Goal: Find specific page/section: Find specific page/section

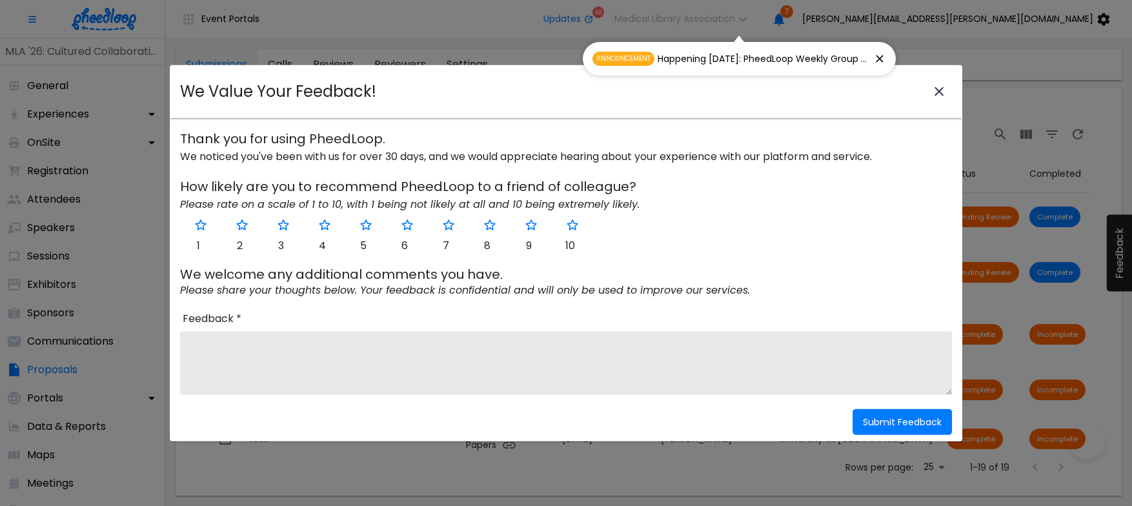
click at [936, 88] on icon "close-modal" at bounding box center [938, 91] width 9 height 9
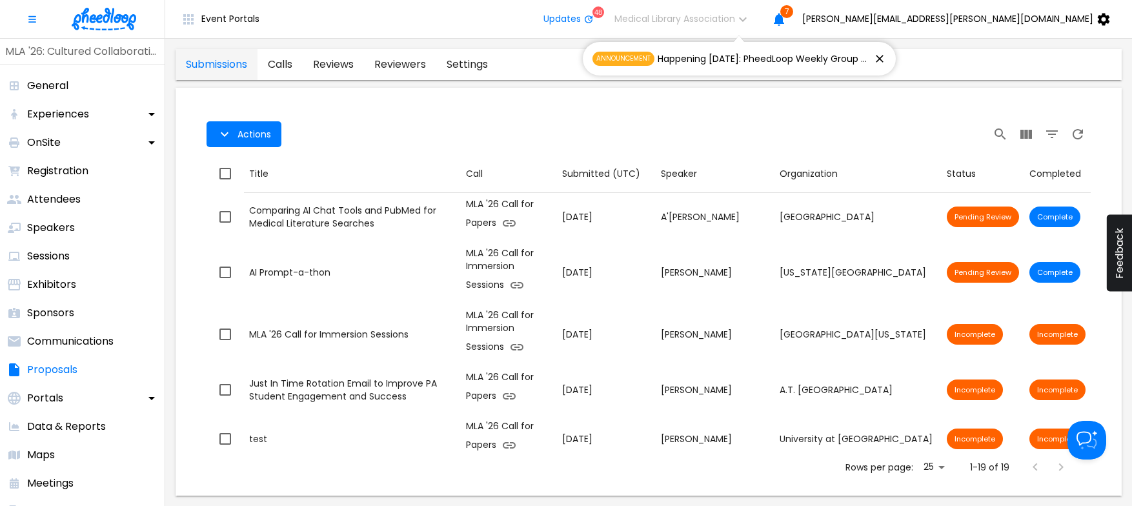
scroll to position [267, 0]
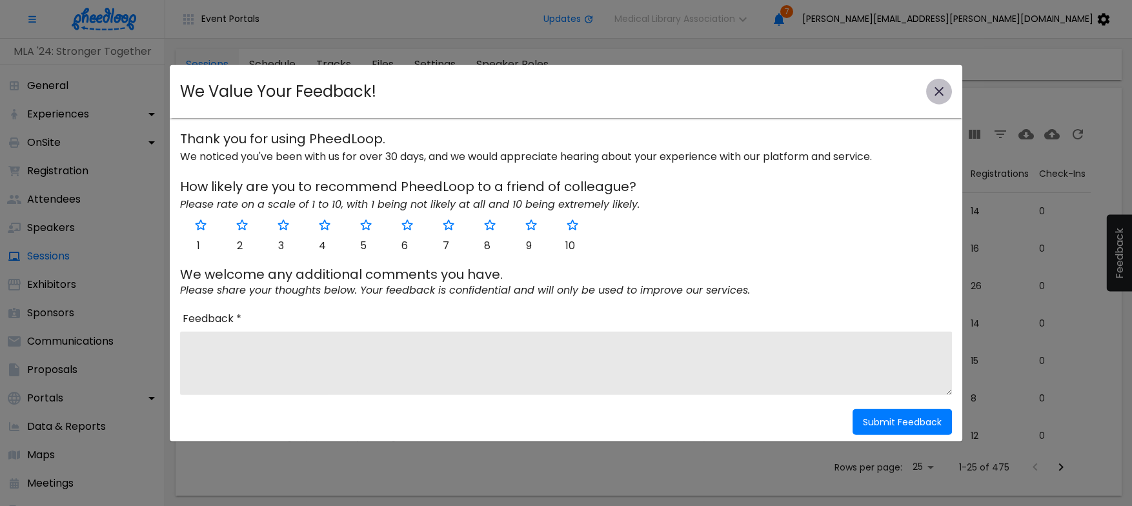
click at [941, 87] on icon "close-modal" at bounding box center [938, 91] width 15 height 15
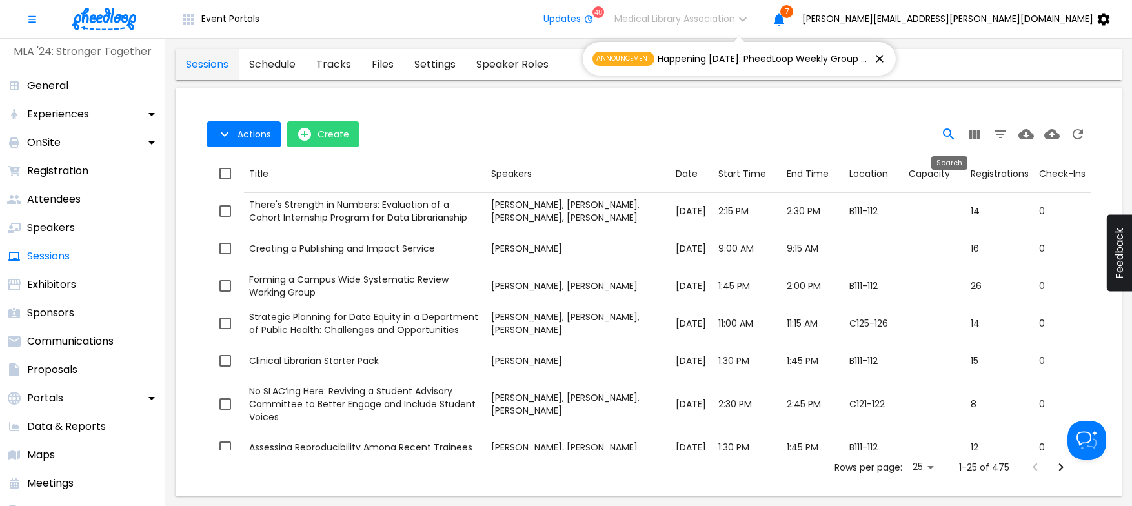
click at [948, 133] on icon "Search" at bounding box center [948, 133] width 15 height 15
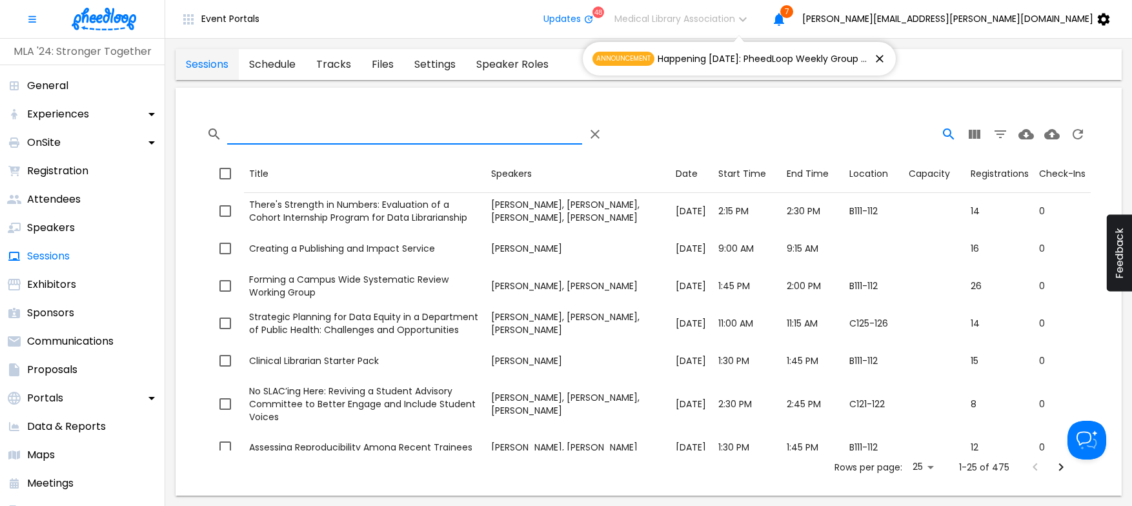
drag, startPoint x: 495, startPoint y: 137, endPoint x: 497, endPoint y: 126, distance: 11.1
click at [495, 136] on input "Search" at bounding box center [404, 134] width 355 height 21
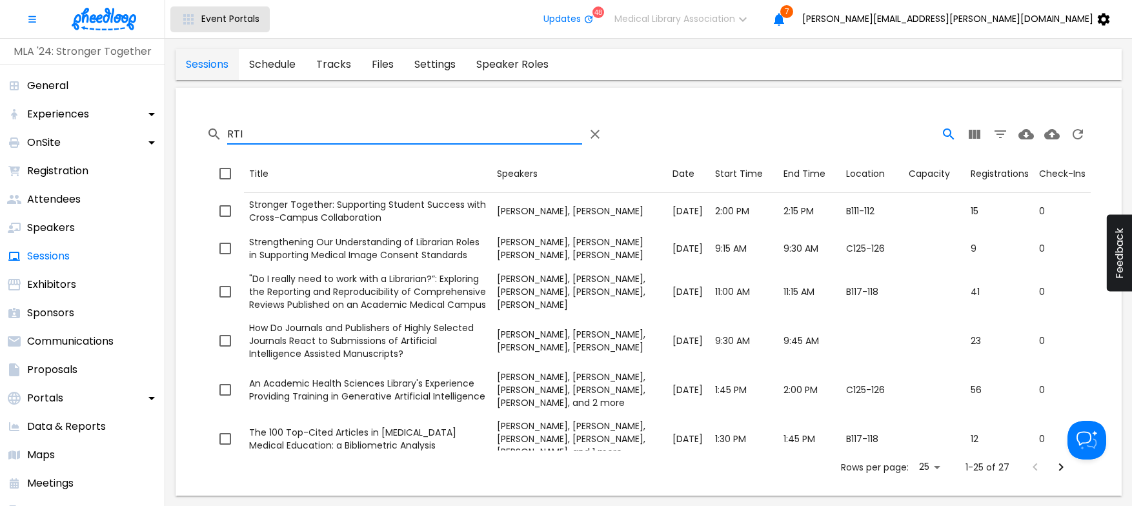
type input "RTI"
click at [208, 15] on span "Event Portals" at bounding box center [230, 19] width 58 height 10
